Goal: Task Accomplishment & Management: Complete application form

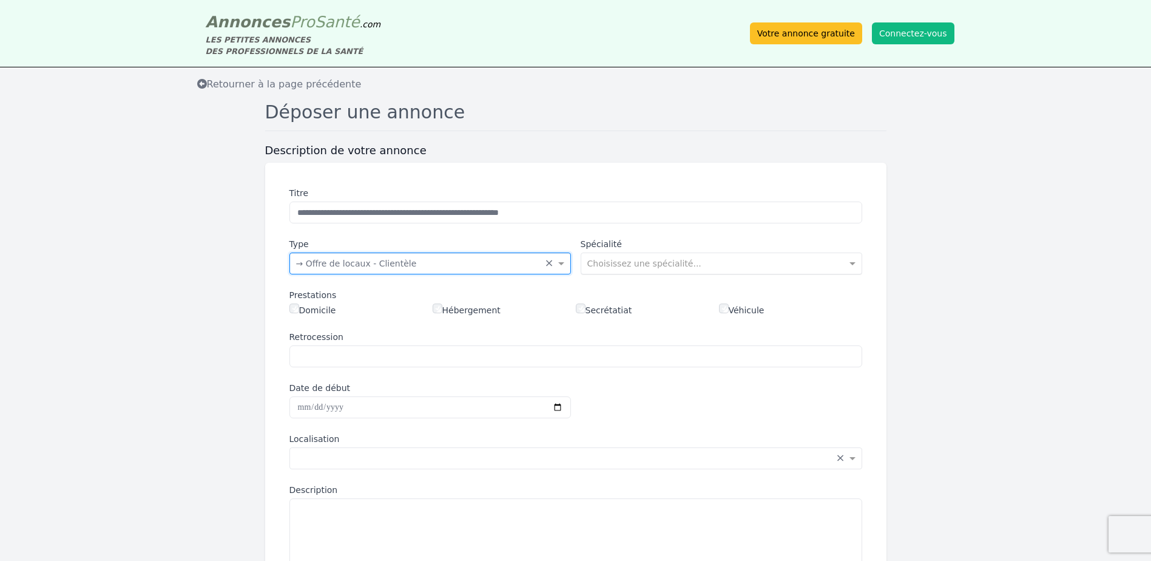
click at [615, 268] on input "text" at bounding box center [709, 262] width 244 height 12
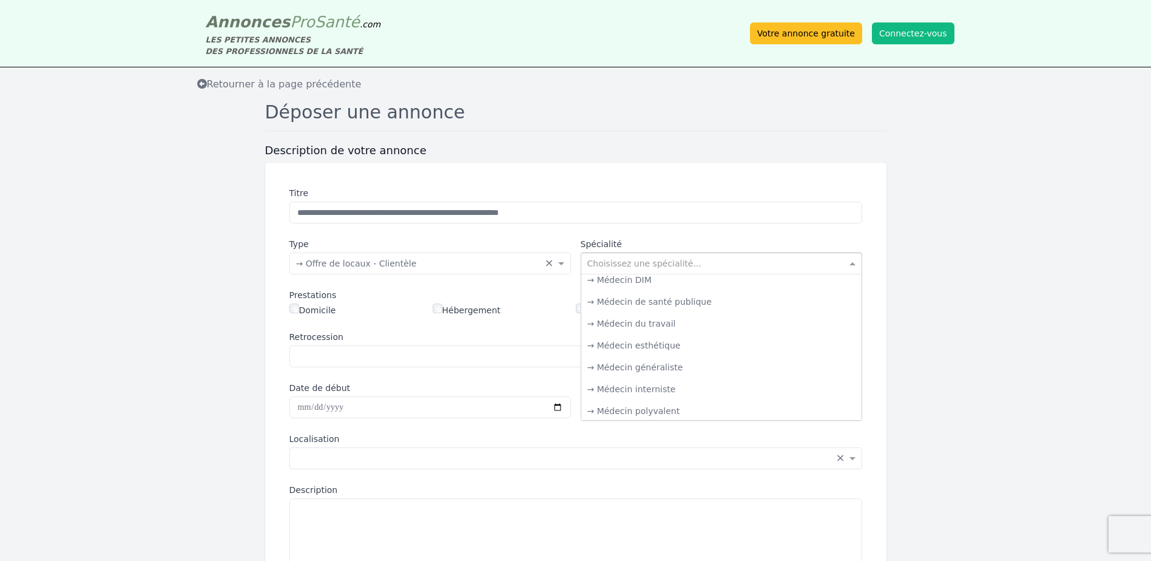
scroll to position [728, 0]
drag, startPoint x: 620, startPoint y: 452, endPoint x: 572, endPoint y: 436, distance: 50.1
click at [620, 453] on input "text" at bounding box center [563, 457] width 535 height 12
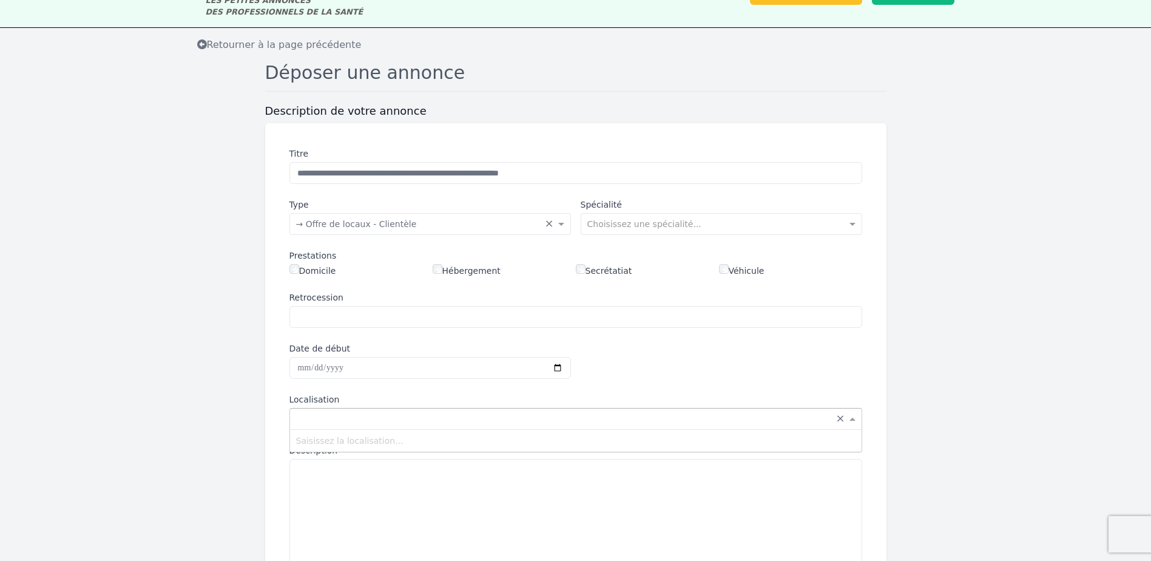
scroll to position [61, 0]
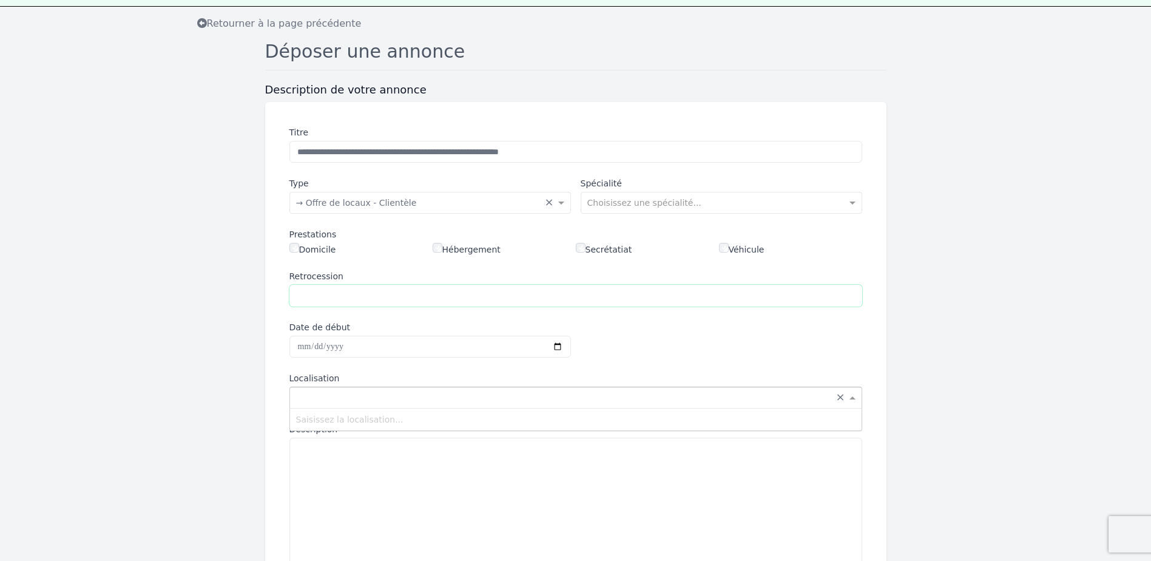
click at [335, 304] on input "Retrocession" at bounding box center [575, 296] width 573 height 22
click at [340, 205] on input "text" at bounding box center [418, 201] width 244 height 12
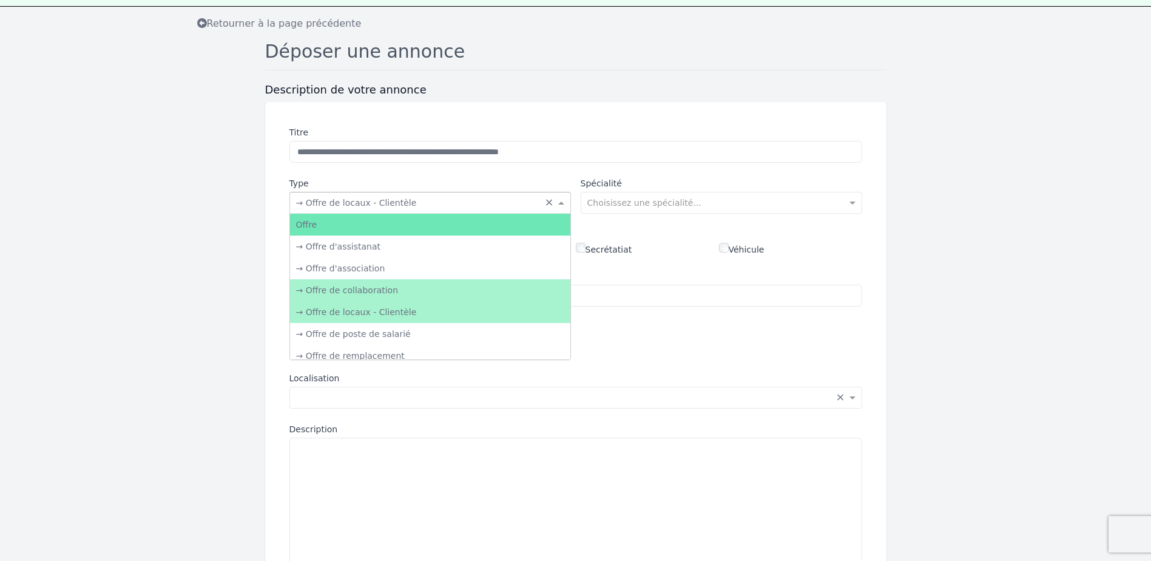
scroll to position [0, 0]
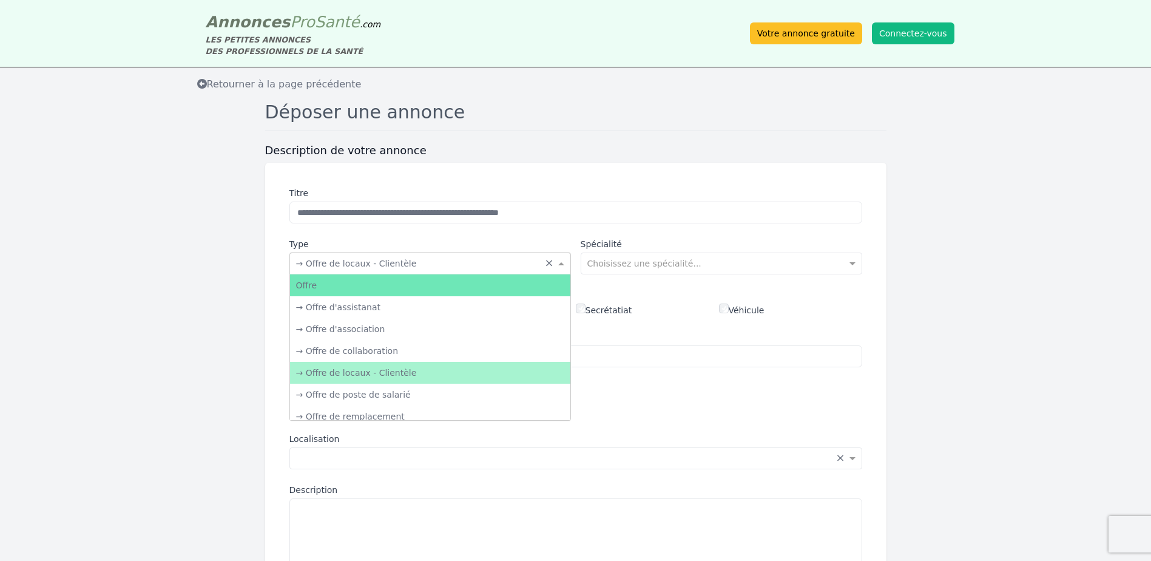
click at [367, 377] on div "→ Offre de locaux - Clientèle" at bounding box center [430, 373] width 280 height 22
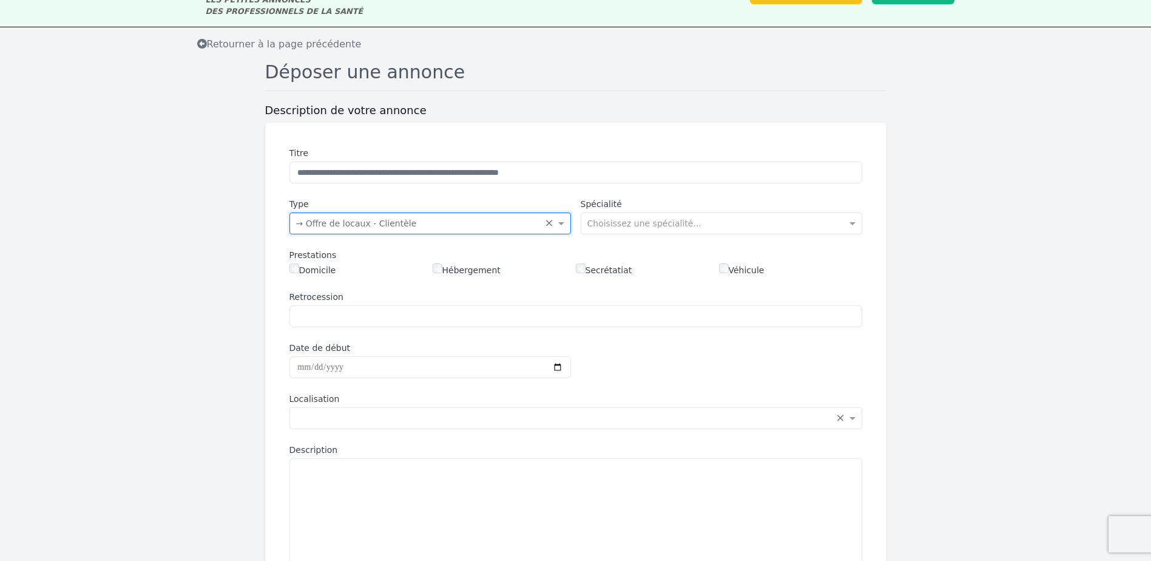
scroll to position [121, 0]
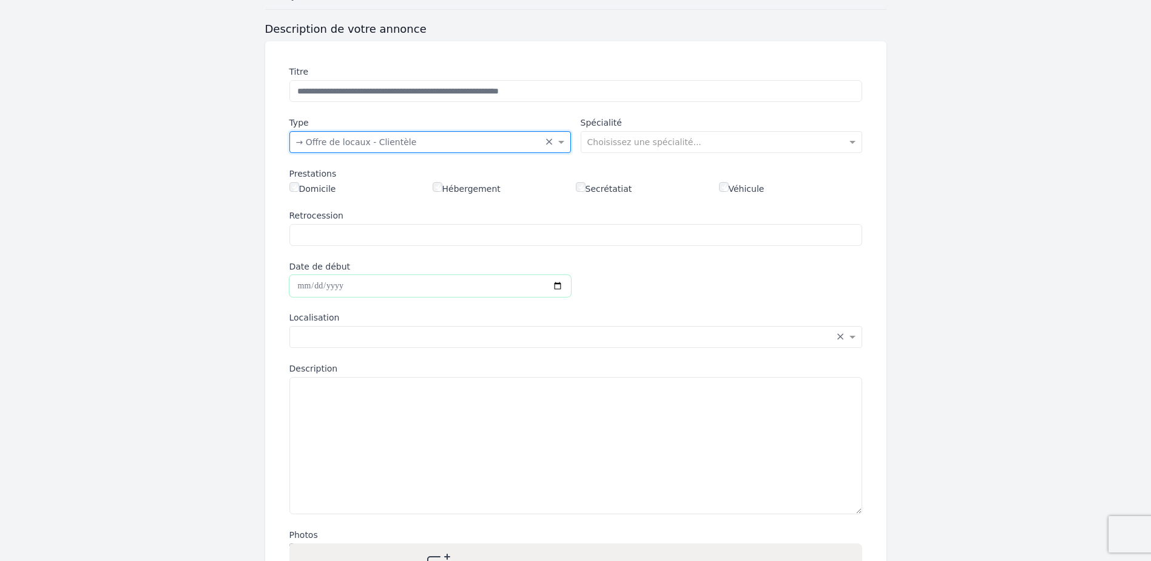
click at [550, 291] on input "Date de début" at bounding box center [430, 286] width 282 height 22
click at [557, 289] on input "Date de début" at bounding box center [430, 286] width 282 height 22
type input "**********"
click at [353, 336] on input "text" at bounding box center [563, 336] width 535 height 12
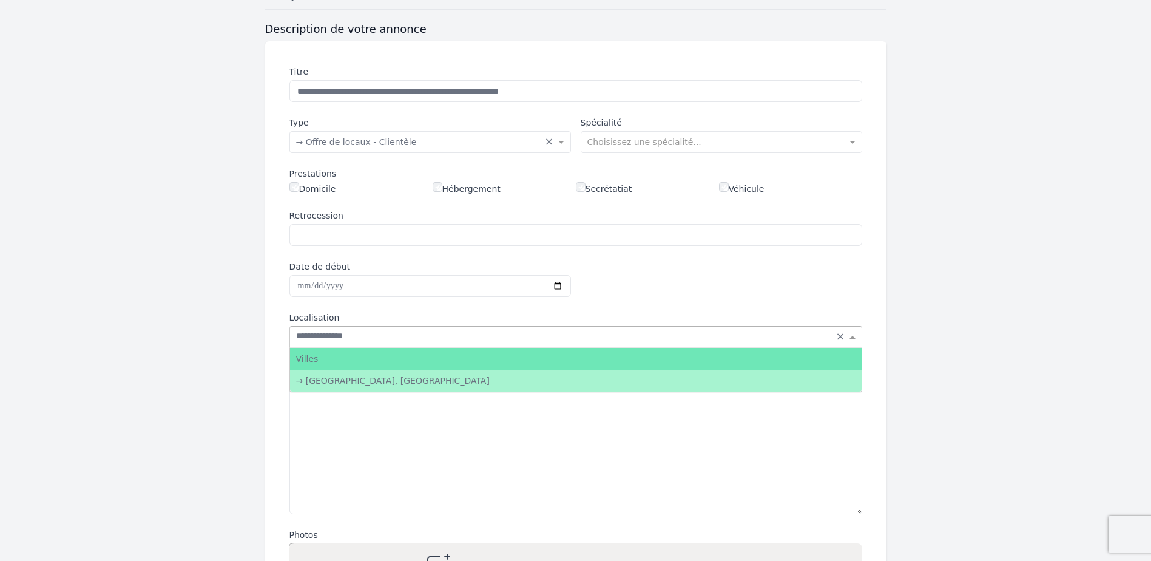
type input "**********"
click at [343, 380] on div "→ [GEOGRAPHIC_DATA], [GEOGRAPHIC_DATA]" at bounding box center [576, 381] width 572 height 22
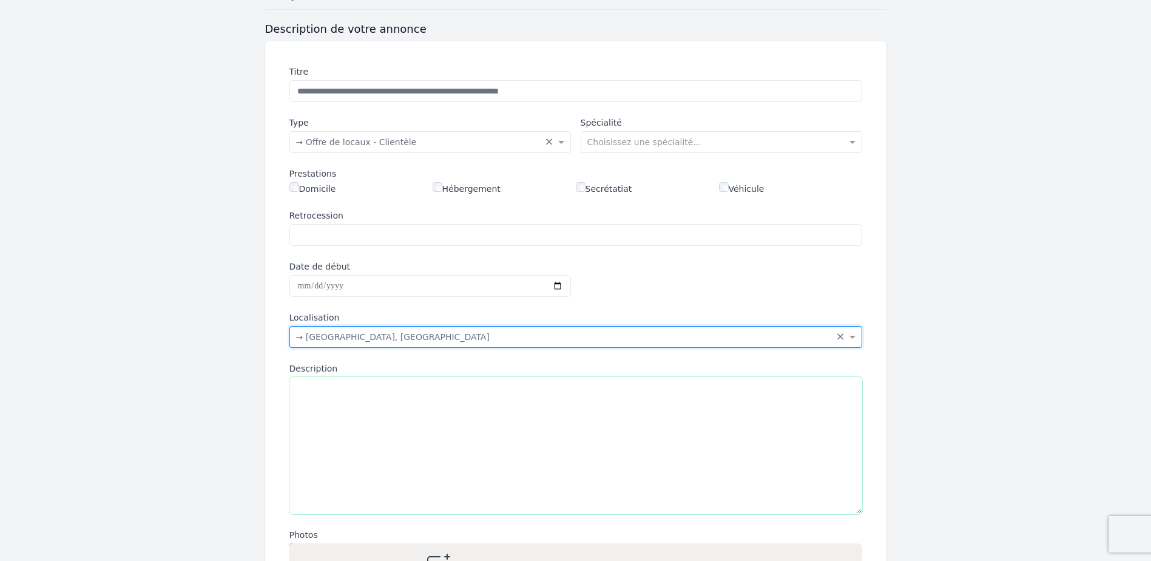
click at [342, 385] on textarea "Description" at bounding box center [575, 445] width 573 height 137
paste textarea "**********"
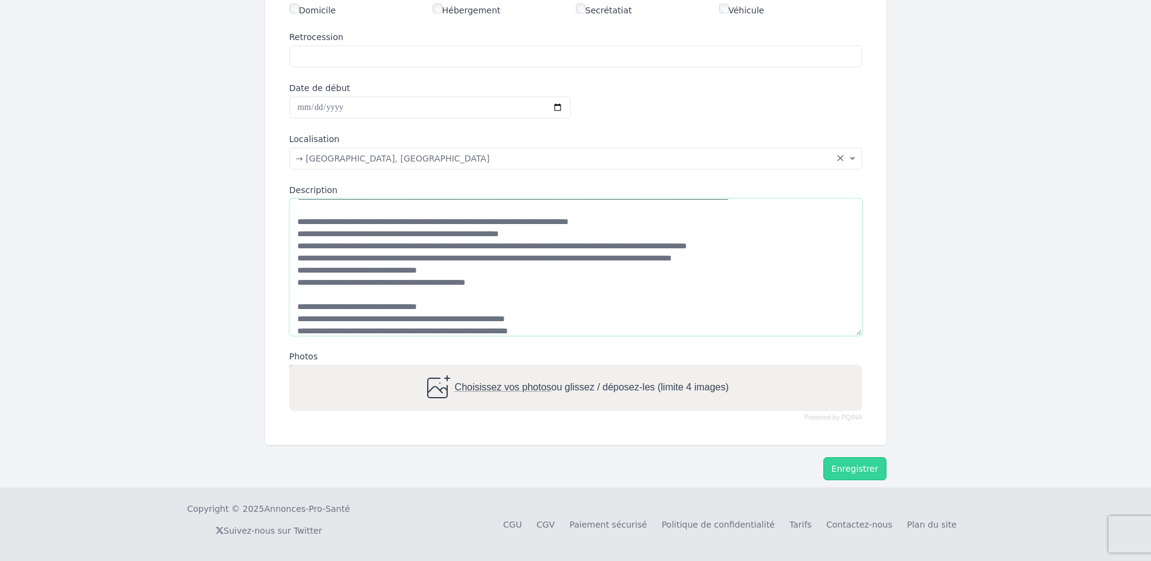
scroll to position [0, 0]
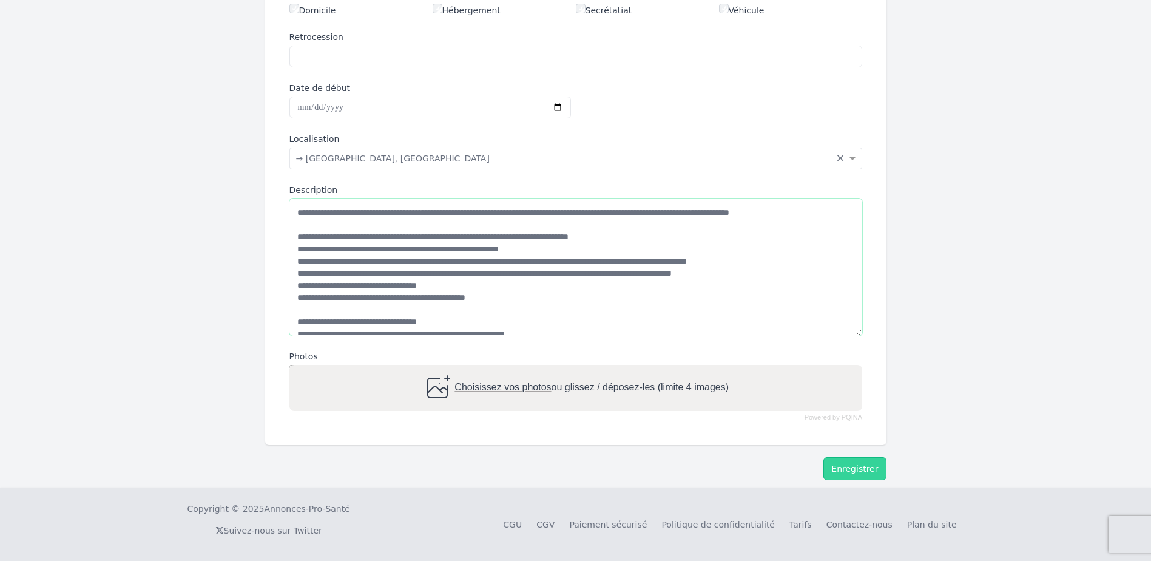
drag, startPoint x: 769, startPoint y: 212, endPoint x: 794, endPoint y: 214, distance: 25.6
click at [794, 214] on textarea "Description" at bounding box center [575, 266] width 573 height 137
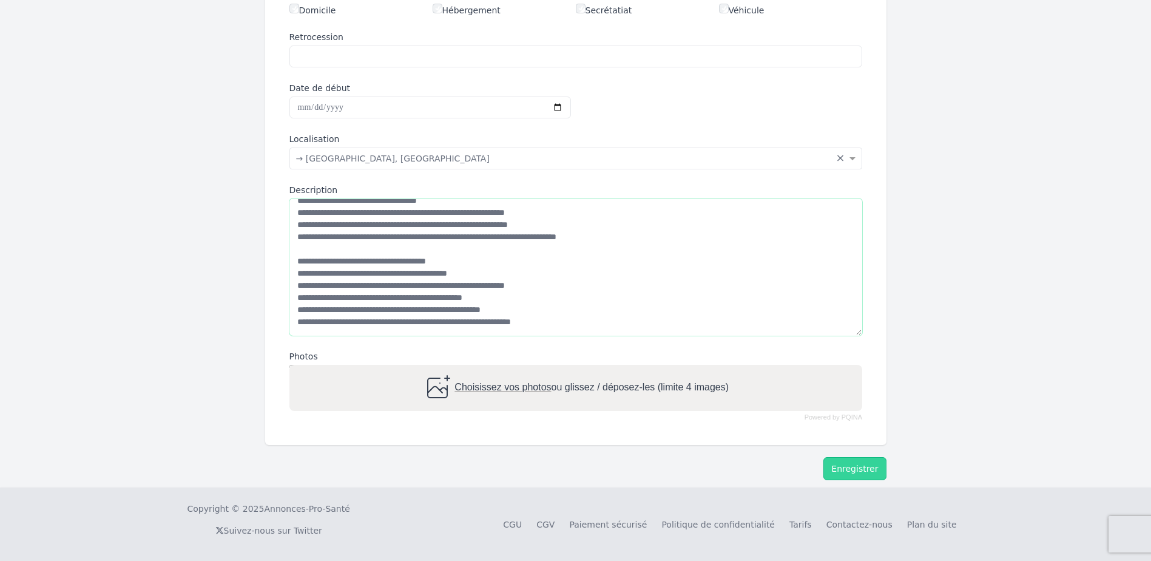
scroll to position [146, 0]
type textarea "**********"
click at [486, 388] on span "Choisissez vos photos" at bounding box center [503, 387] width 96 height 10
click at [486, 368] on input "Choisissez vos photos ou glissez / déposez-les (limite 4 images)" at bounding box center [575, 367] width 573 height 4
type input "**********"
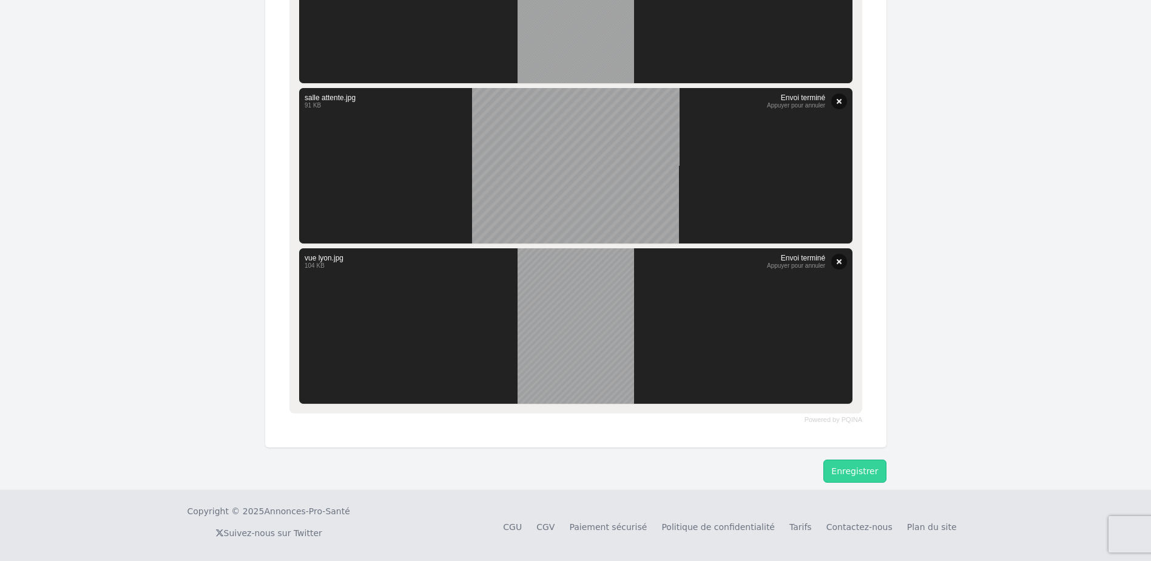
scroll to position [909, 0]
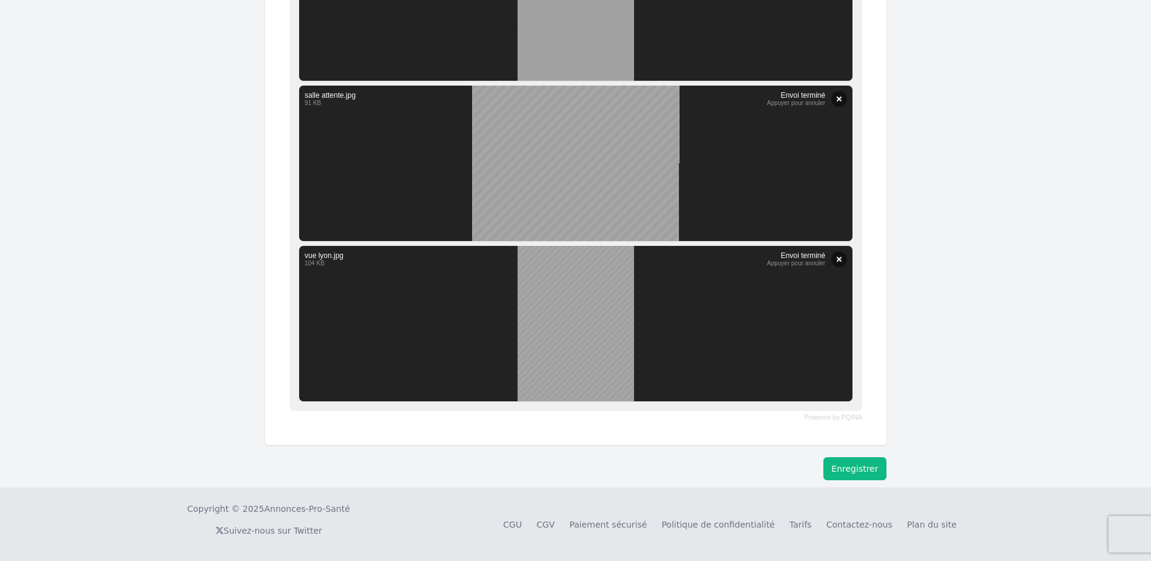
click at [863, 474] on button "Enregistrer" at bounding box center [854, 468] width 63 height 23
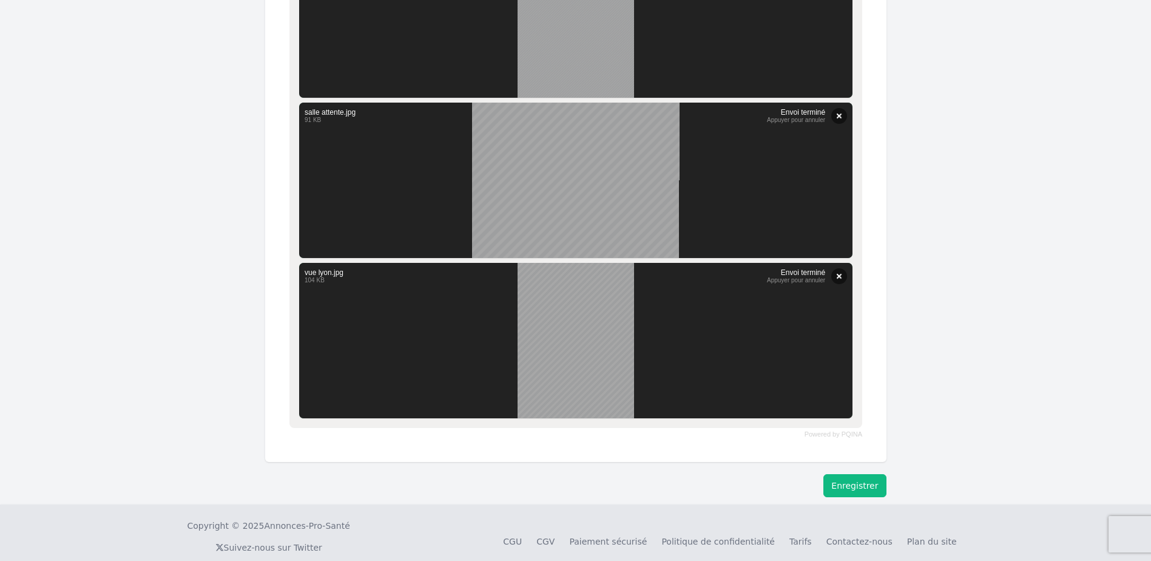
click at [839, 485] on button "Enregistrer" at bounding box center [854, 485] width 63 height 23
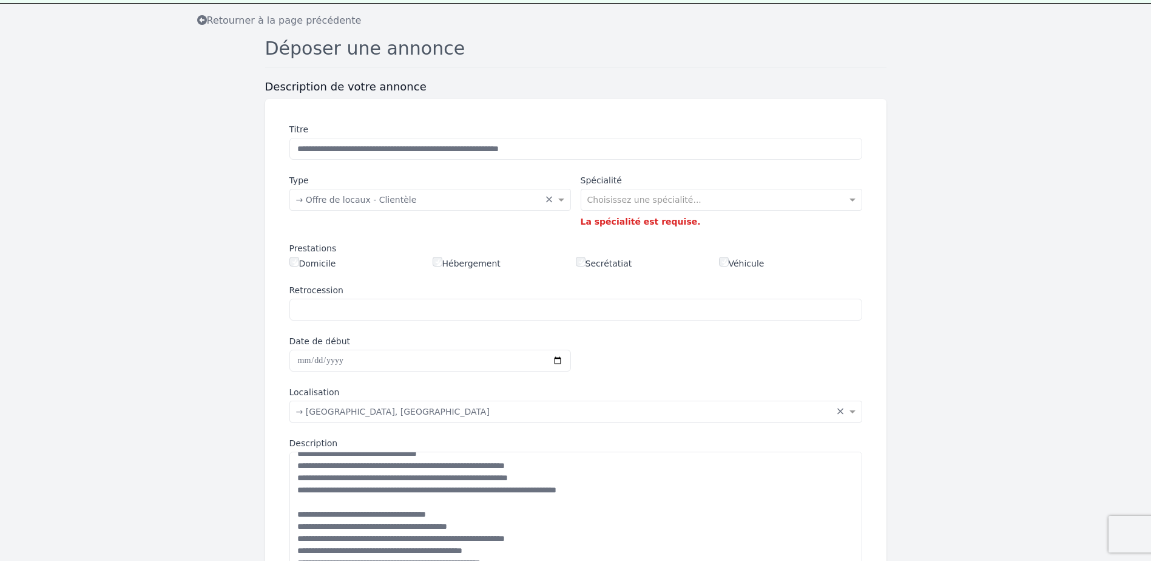
scroll to position [0, 0]
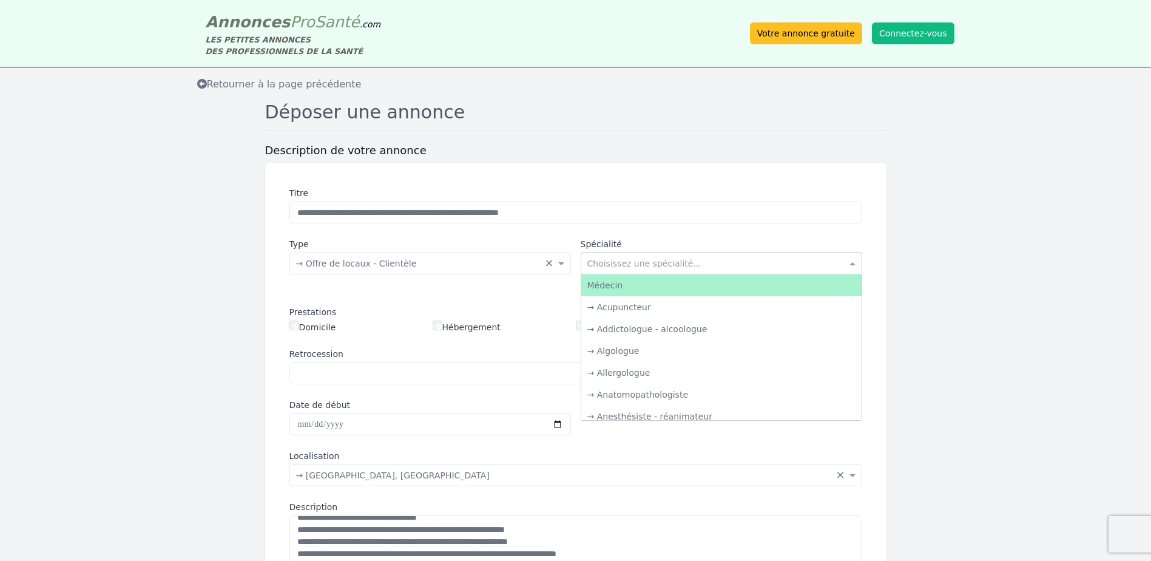
click at [649, 268] on input "text" at bounding box center [709, 262] width 244 height 12
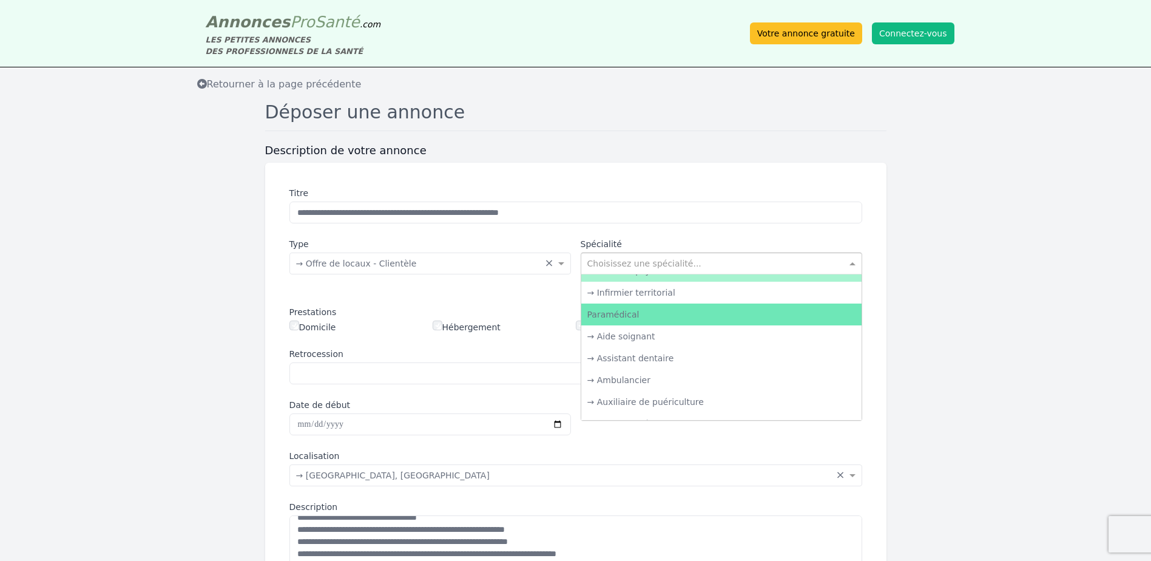
scroll to position [1699, 0]
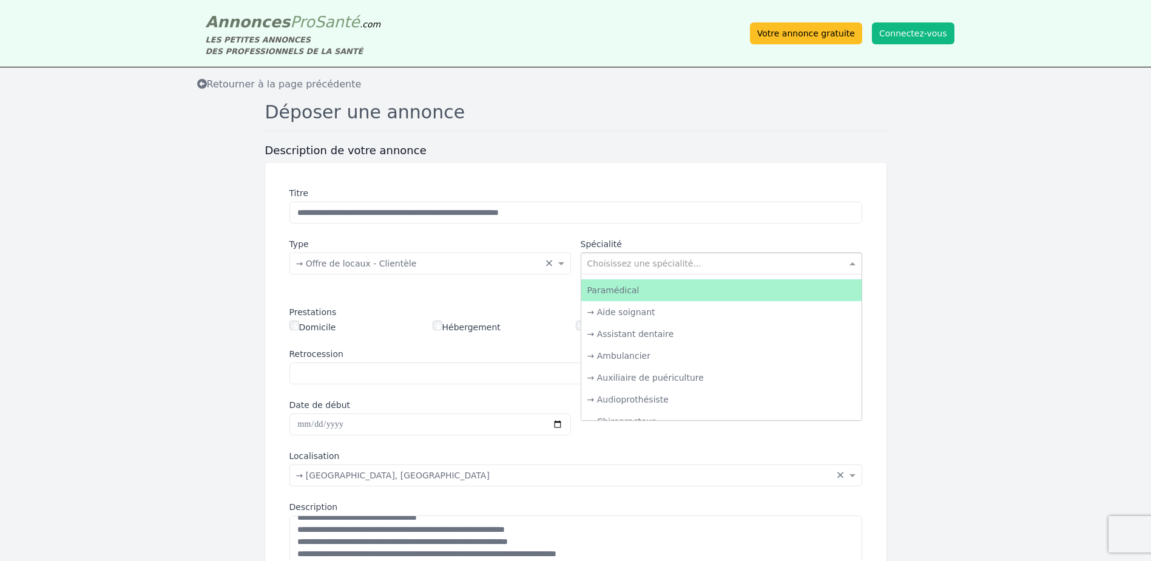
click at [645, 294] on div "Paramédical" at bounding box center [721, 290] width 280 height 22
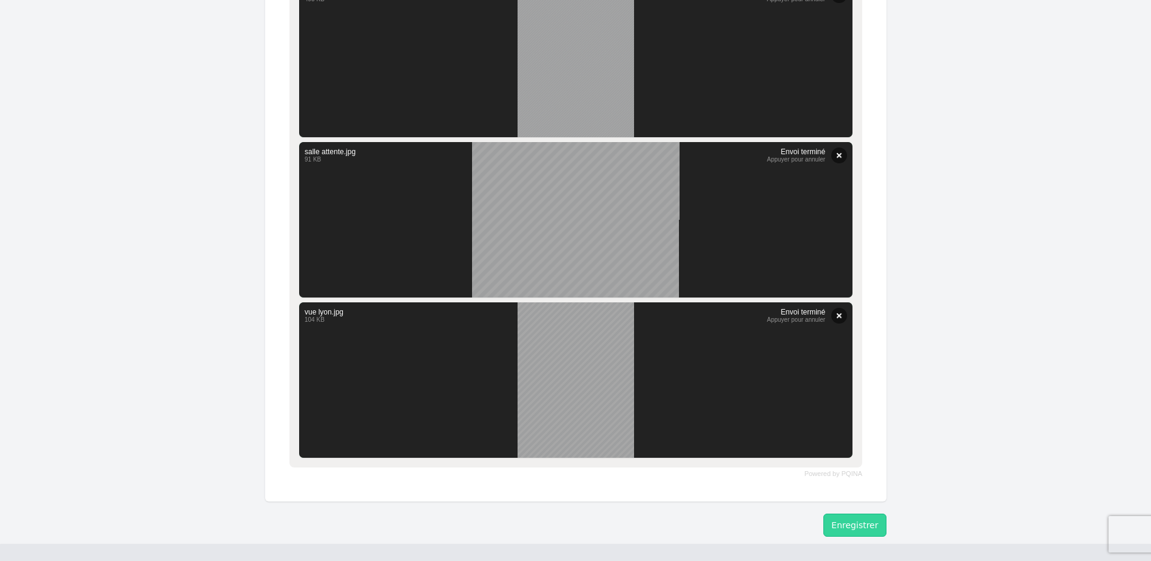
scroll to position [909, 0]
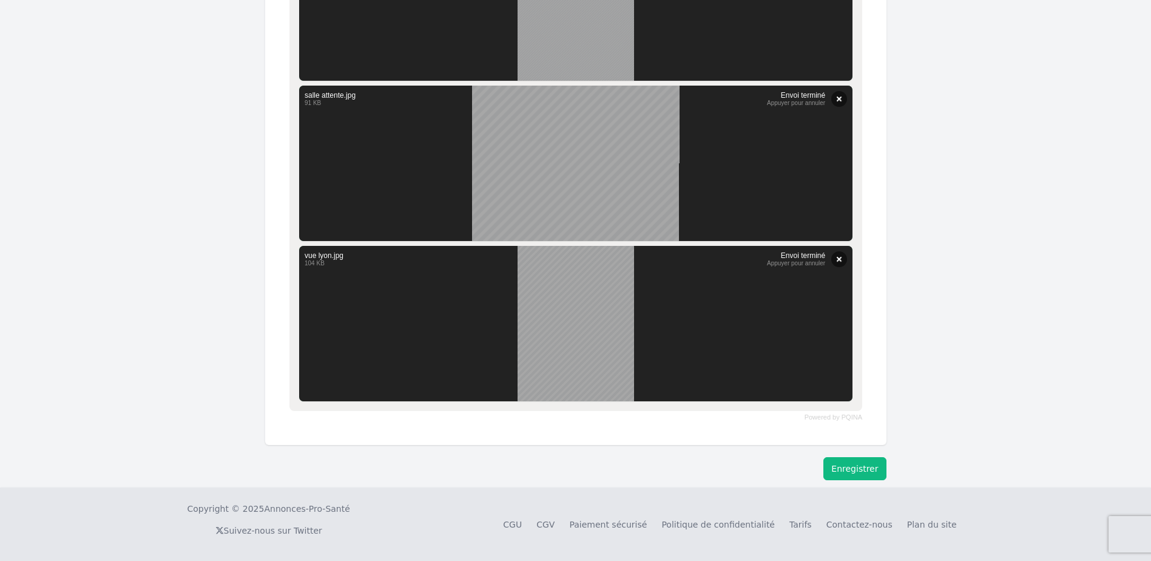
click at [864, 469] on button "Enregistrer" at bounding box center [854, 468] width 63 height 23
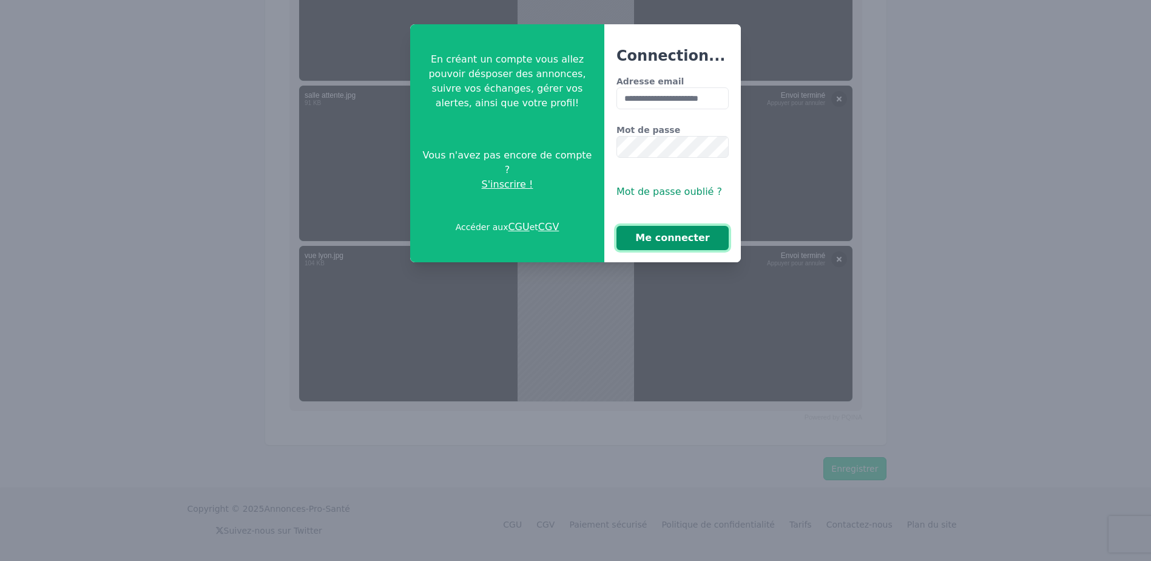
click at [692, 242] on button "Me connecter" at bounding box center [673, 238] width 112 height 24
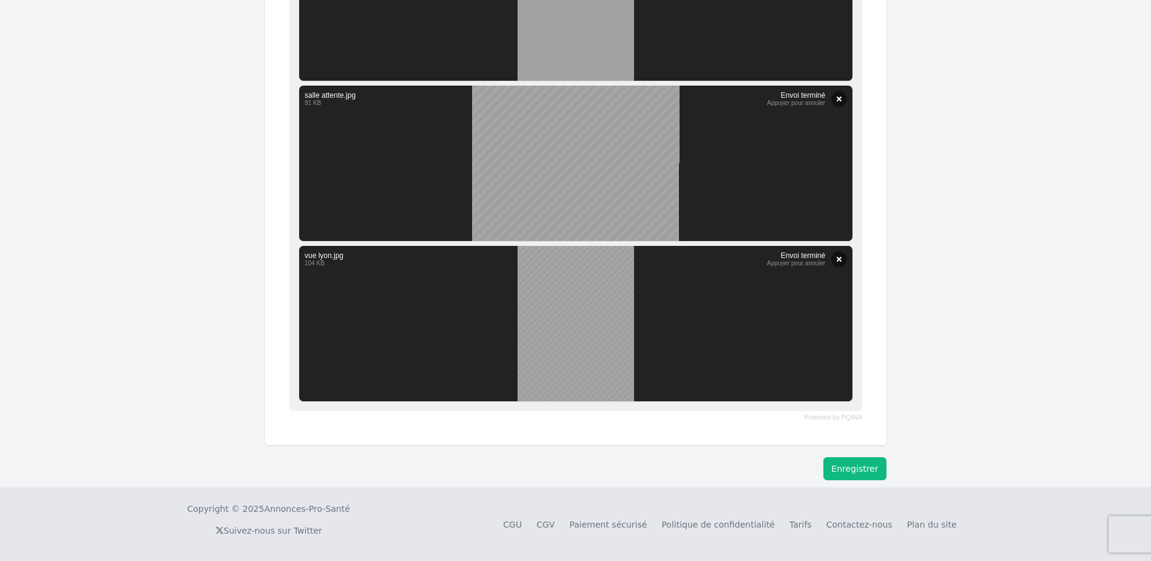
click at [850, 473] on button "Enregistrer" at bounding box center [854, 468] width 63 height 23
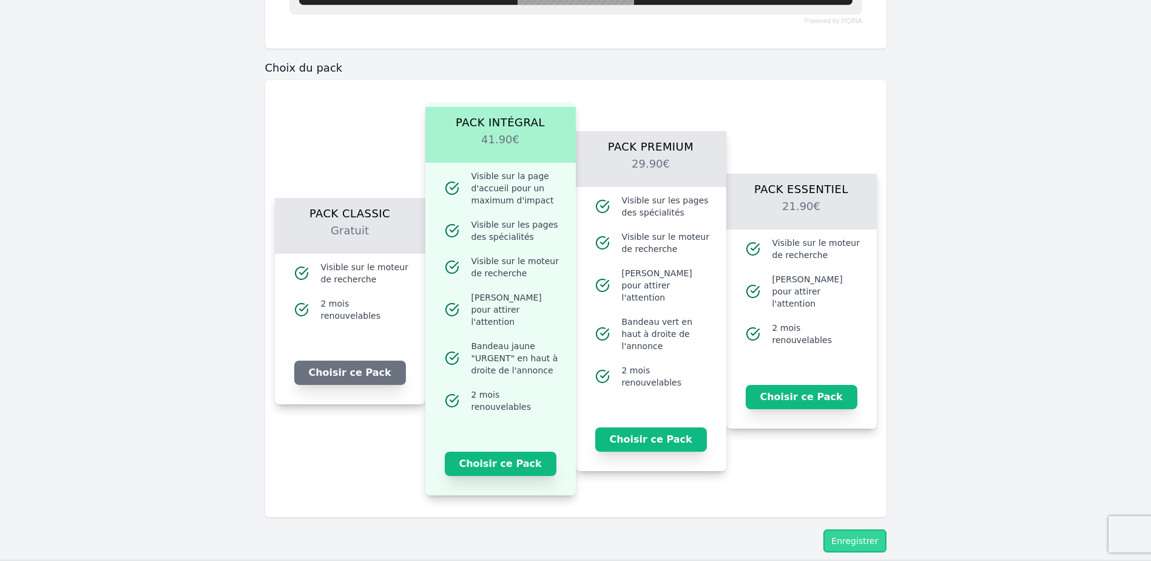
scroll to position [1334, 0]
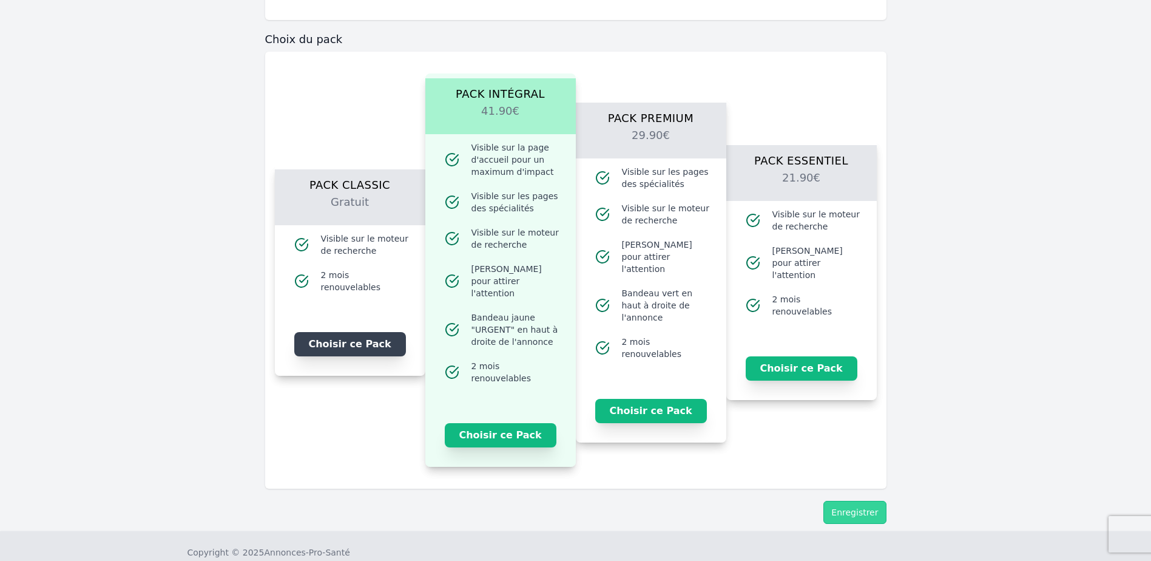
click at [336, 341] on button "Choisir ce Pack" at bounding box center [350, 344] width 112 height 24
click at [339, 340] on button "Je choisis ce Pack" at bounding box center [350, 344] width 112 height 24
click at [864, 501] on button "Enregistrer" at bounding box center [854, 512] width 63 height 23
